Goal: Check status: Check status

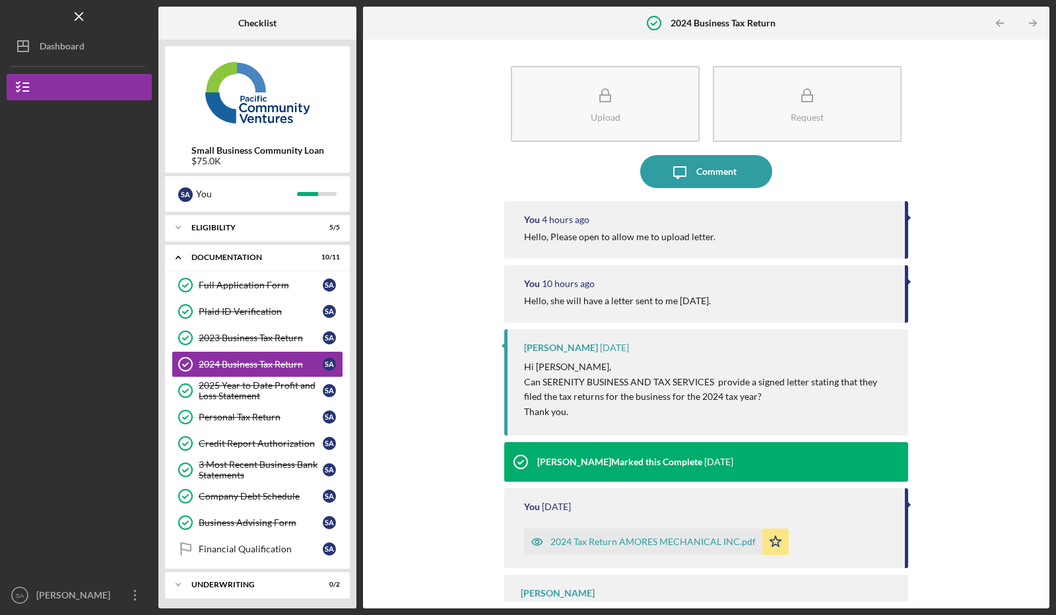
click at [86, 51] on button "Icon/Dashboard Dashboard" at bounding box center [79, 46] width 145 height 26
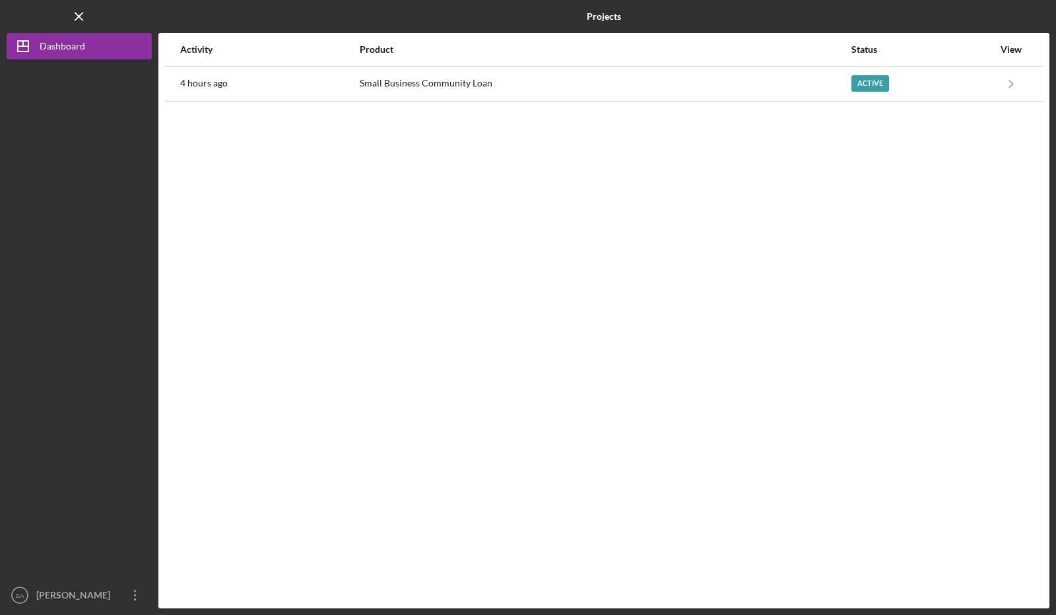
click at [863, 75] on div "Active" at bounding box center [870, 83] width 38 height 16
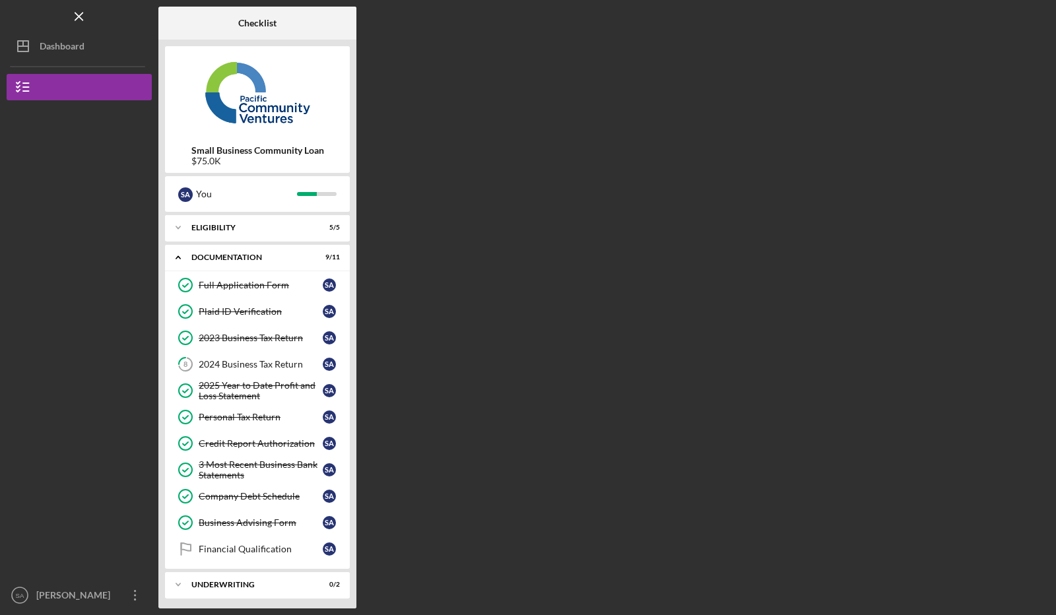
click at [255, 354] on link "8 2024 Business Tax Return S A" at bounding box center [258, 364] width 172 height 26
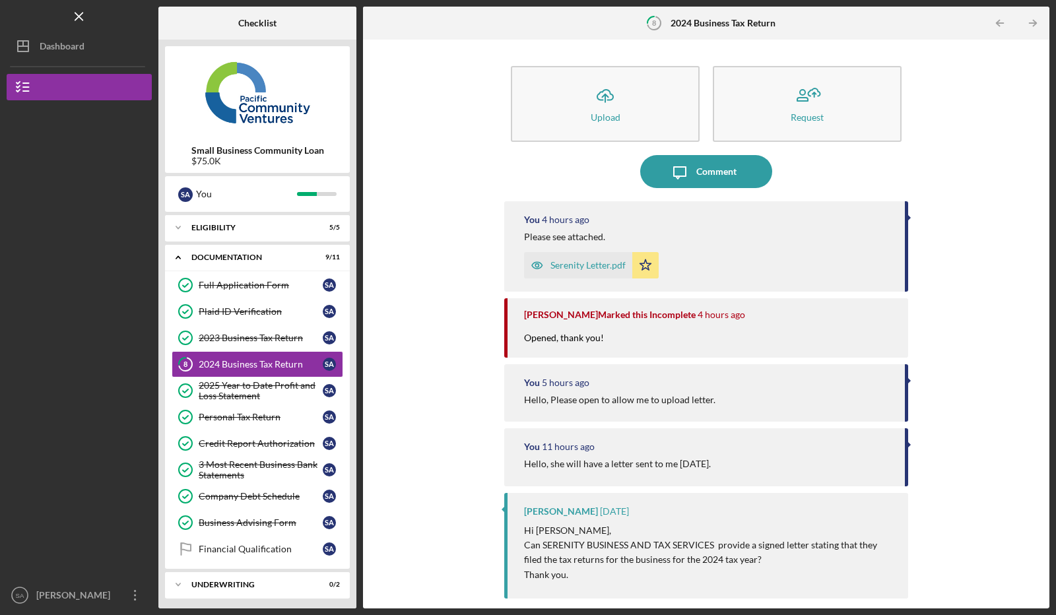
click at [234, 544] on div "Financial Qualification" at bounding box center [261, 549] width 124 height 11
